Goal: Book appointment/travel/reservation

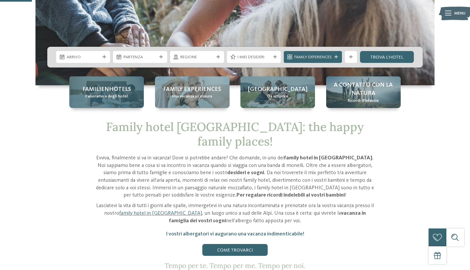
click at [94, 99] on span "Panoramica degli hotel" at bounding box center [106, 96] width 42 height 6
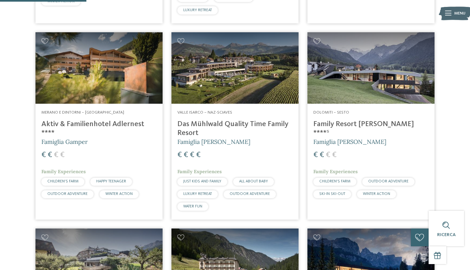
scroll to position [359, 0]
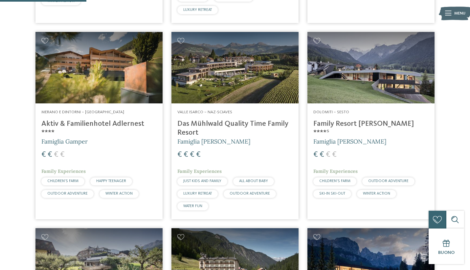
click at [93, 76] on img at bounding box center [99, 68] width 127 height 72
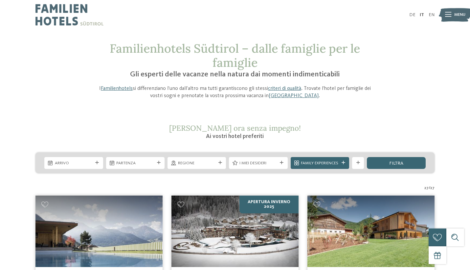
scroll to position [0, 0]
click at [76, 165] on span "Arrivo" at bounding box center [74, 163] width 38 height 6
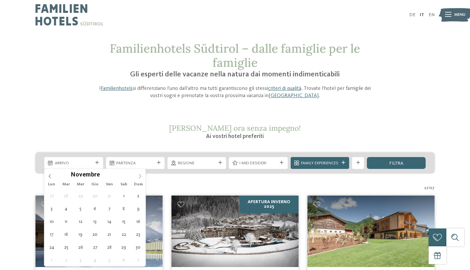
click at [140, 179] on span at bounding box center [139, 174] width 11 height 11
type div "26.12.2025"
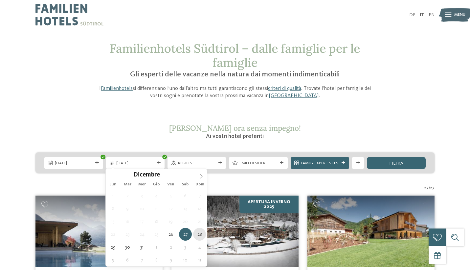
type div "28.12.2025"
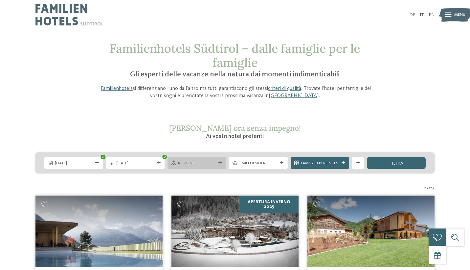
click at [219, 162] on icon at bounding box center [221, 163] width 4 height 4
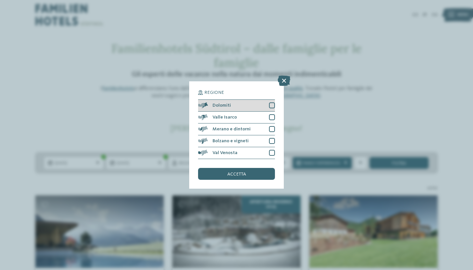
click at [273, 102] on div at bounding box center [272, 105] width 6 height 6
click at [271, 114] on div at bounding box center [272, 117] width 6 height 6
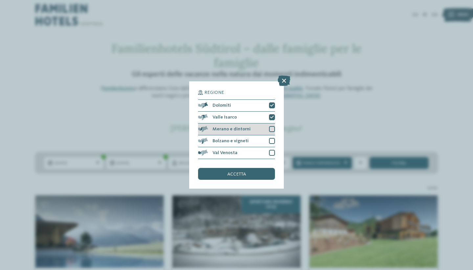
click at [272, 126] on div at bounding box center [272, 129] width 6 height 6
click at [273, 138] on div at bounding box center [272, 141] width 6 height 6
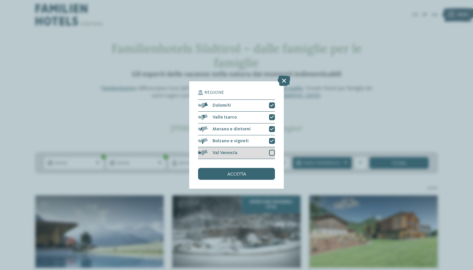
click at [274, 150] on div at bounding box center [272, 153] width 6 height 6
click at [236, 168] on div "accetta" at bounding box center [236, 174] width 77 height 12
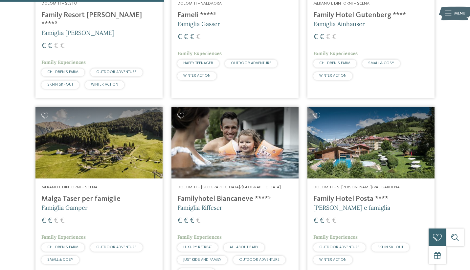
scroll to position [504, 0]
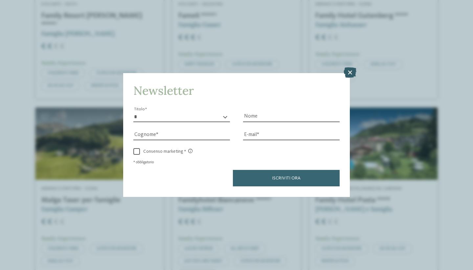
click at [349, 67] on icon at bounding box center [350, 72] width 13 height 11
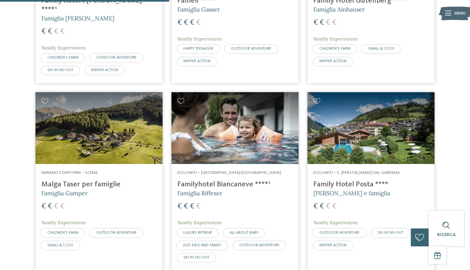
scroll to position [517, 0]
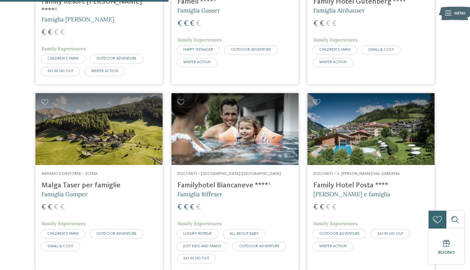
click at [74, 181] on h4 "Malga Taser per famiglie" at bounding box center [98, 185] width 115 height 9
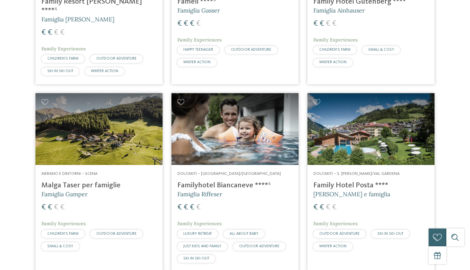
scroll to position [0, 0]
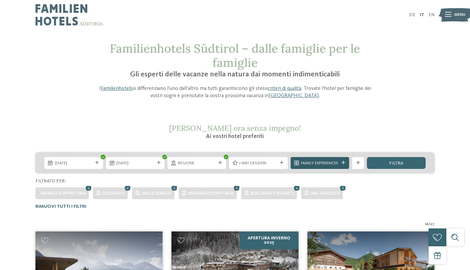
click at [344, 162] on icon at bounding box center [344, 163] width 4 height 4
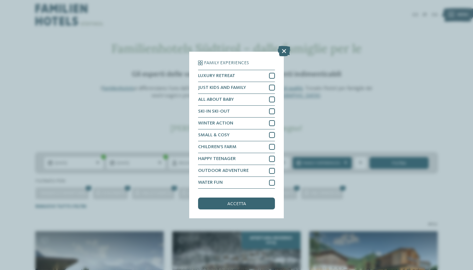
click at [402, 119] on div "Family Experiences LUXURY RETREAT JUST KIDS AND FAMILY" at bounding box center [236, 135] width 473 height 270
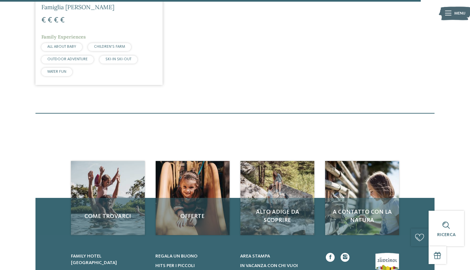
scroll to position [1292, 0]
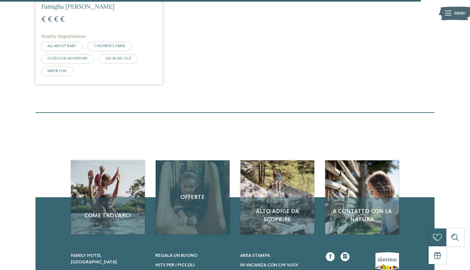
click at [195, 200] on div "Offerte" at bounding box center [193, 197] width 74 height 74
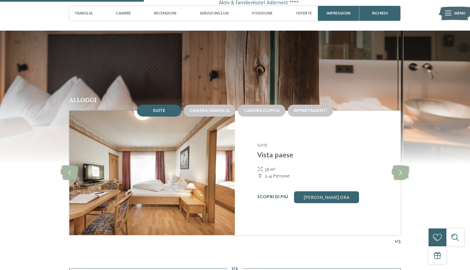
scroll to position [565, 0]
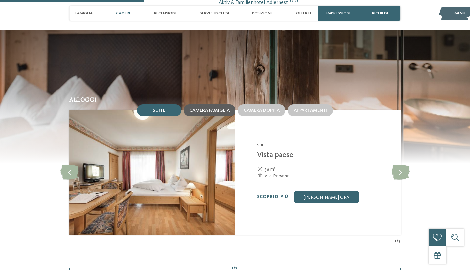
click at [206, 110] on div "Camera famiglia" at bounding box center [210, 110] width 52 height 12
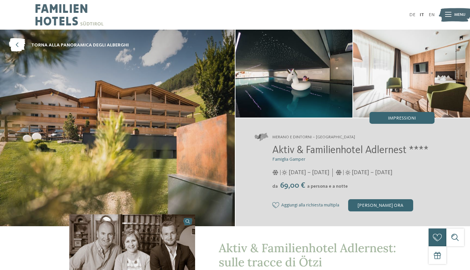
scroll to position [0, 0]
